Goal: Task Accomplishment & Management: Use online tool/utility

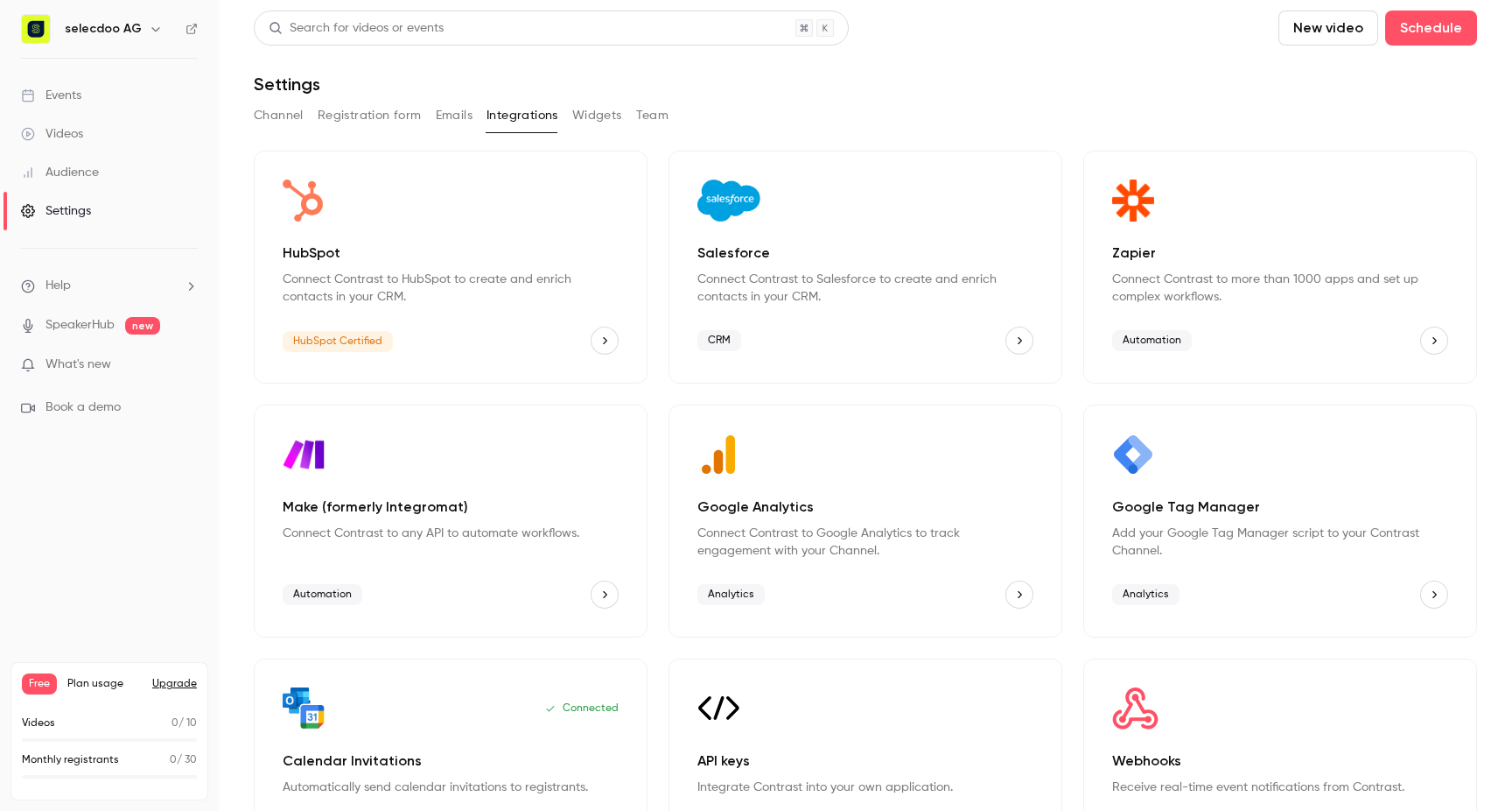
click at [423, 263] on p "HubSpot" at bounding box center [451, 252] width 336 height 21
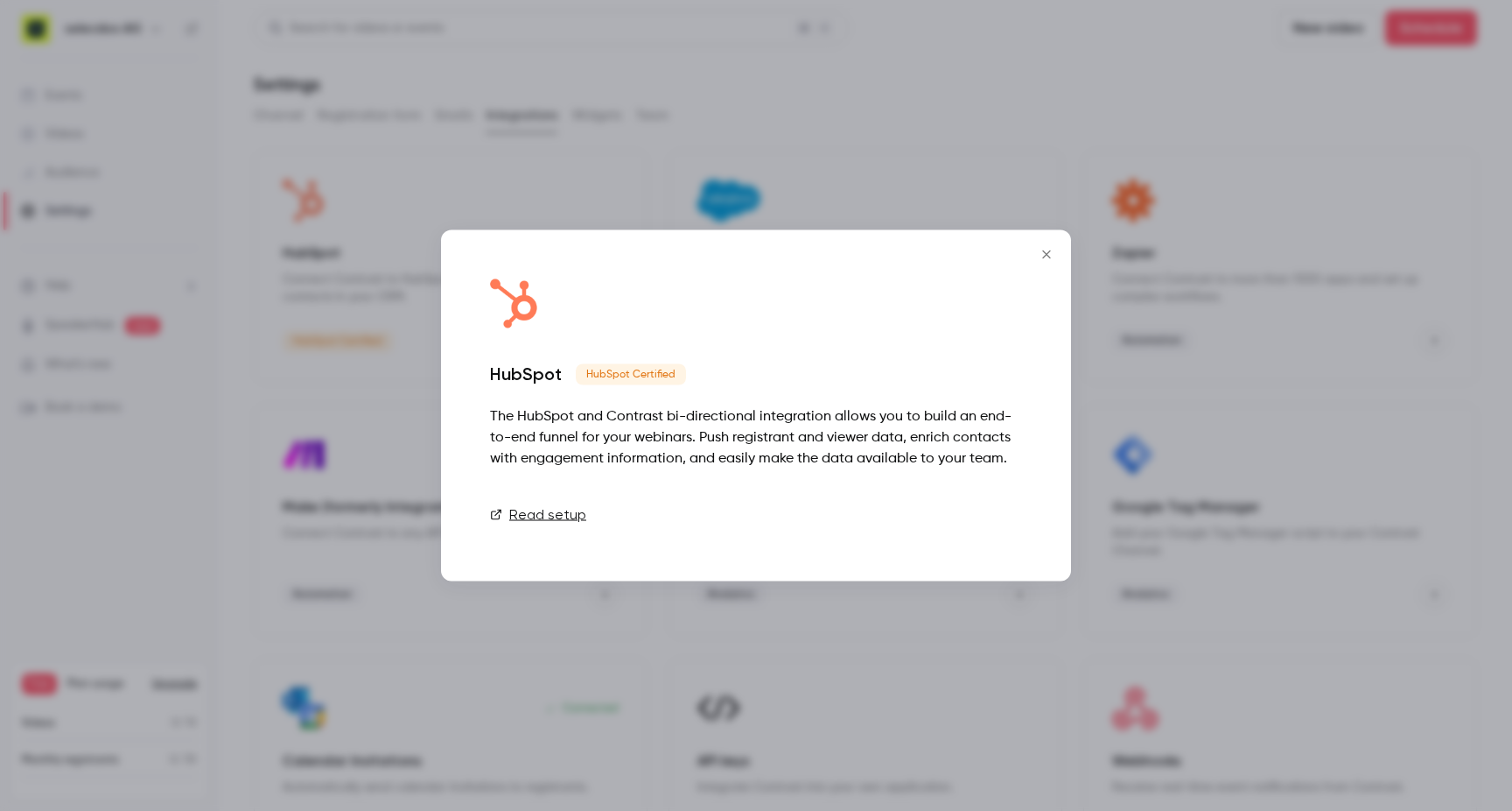
click at [999, 524] on link "Connect" at bounding box center [978, 514] width 88 height 35
